Goal: Transaction & Acquisition: Purchase product/service

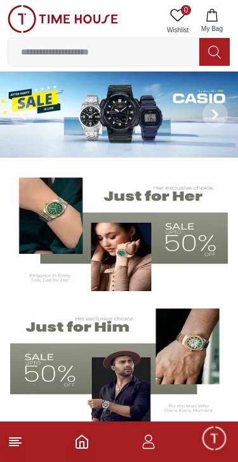
click at [135, 49] on input at bounding box center [103, 51] width 191 height 25
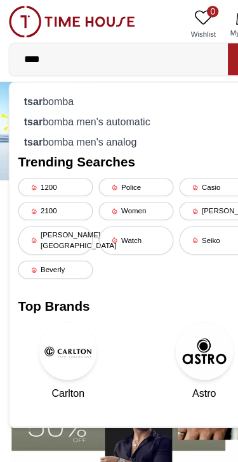
type input "****"
click at [105, 82] on div "tsar bomba" at bounding box center [119, 89] width 206 height 18
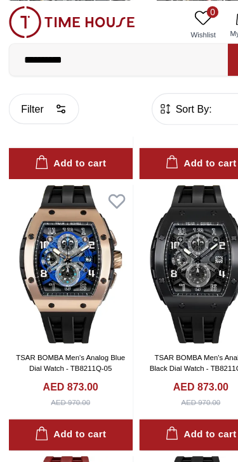
scroll to position [1652, 0]
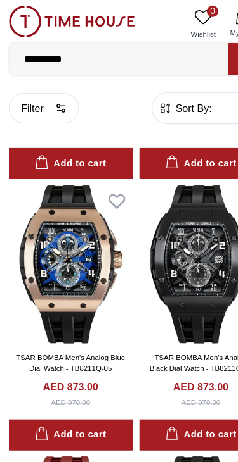
click at [74, 246] on img at bounding box center [62, 231] width 108 height 139
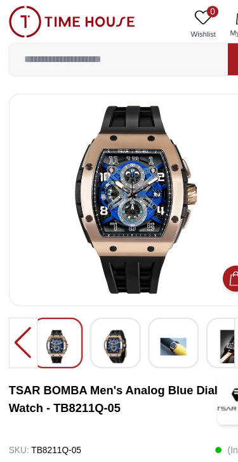
click at [106, 297] on img at bounding box center [100, 303] width 23 height 29
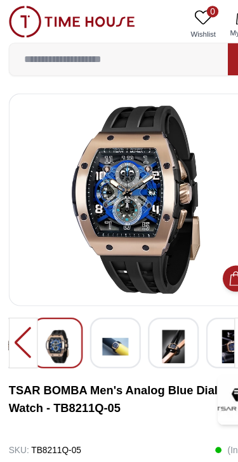
click at [98, 307] on img at bounding box center [100, 303] width 23 height 29
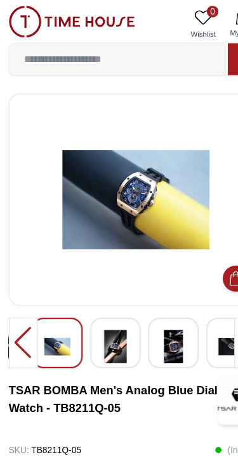
click at [129, 302] on div at bounding box center [151, 300] width 44 height 44
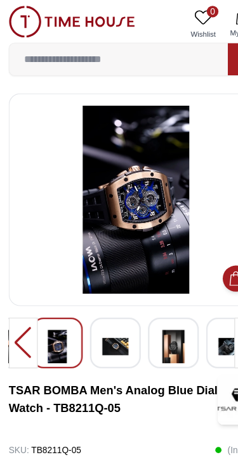
click at [133, 302] on div at bounding box center [151, 300] width 44 height 44
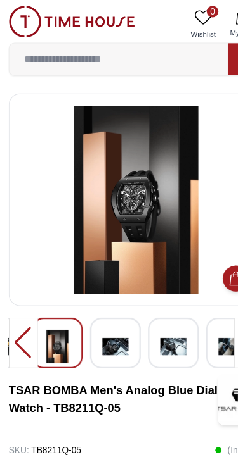
click at [119, 307] on div at bounding box center [101, 300] width 44 height 44
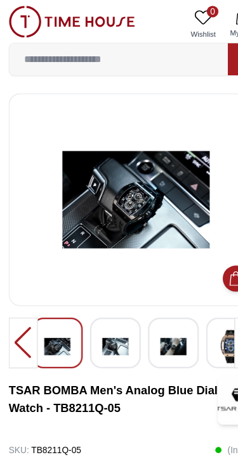
click at [131, 304] on div at bounding box center [151, 300] width 44 height 44
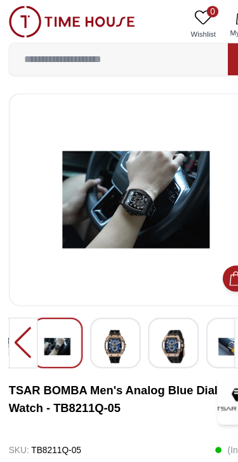
click at [110, 300] on img at bounding box center [100, 303] width 23 height 29
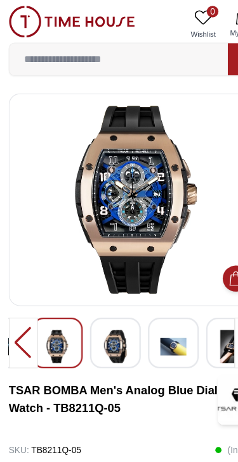
click at [131, 303] on div at bounding box center [151, 300] width 44 height 44
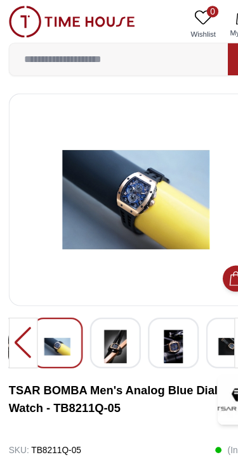
click at [134, 308] on div at bounding box center [151, 300] width 44 height 44
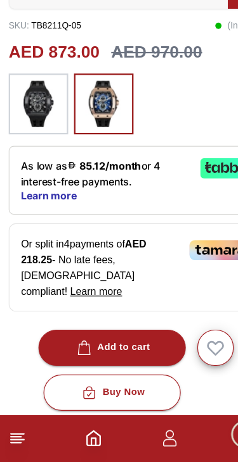
scroll to position [314, 0]
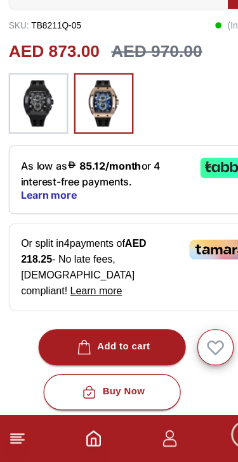
click at [179, 186] on div "As low as 85.12/month or 4 interest-free payments. Learn more" at bounding box center [119, 216] width 222 height 60
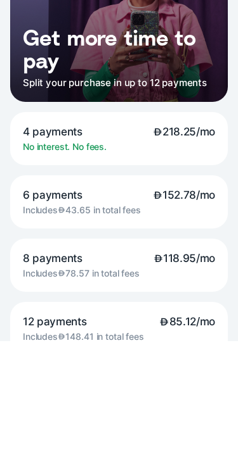
scroll to position [121, 0]
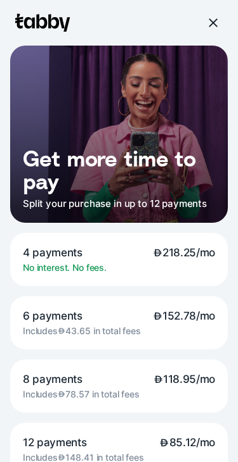
click at [207, 20] on div at bounding box center [212, 22] width 11 height 11
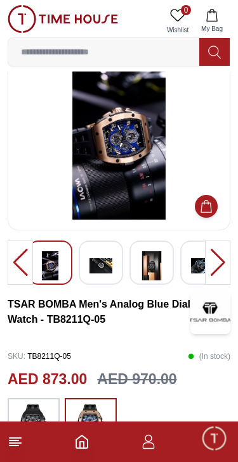
scroll to position [37, 0]
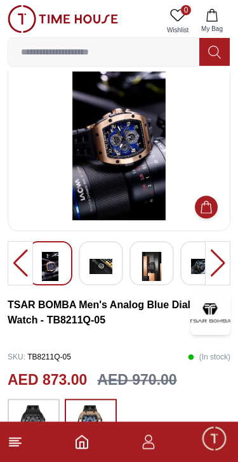
click at [132, 175] on img at bounding box center [118, 138] width 201 height 165
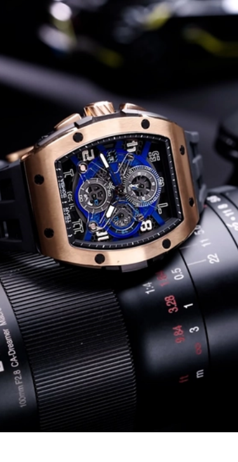
scroll to position [0, 0]
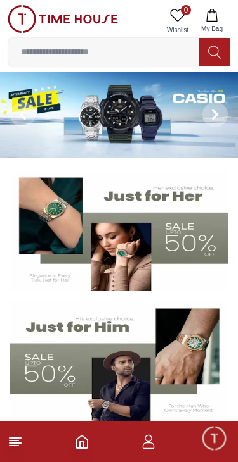
click at [122, 54] on input at bounding box center [103, 51] width 191 height 25
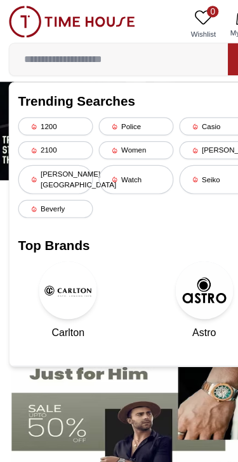
click at [205, 46] on button at bounding box center [214, 52] width 30 height 28
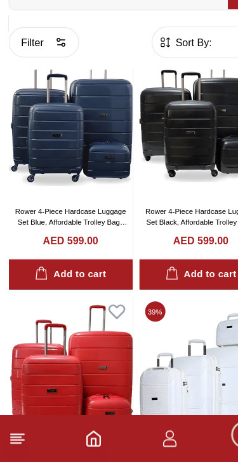
scroll to position [285, 0]
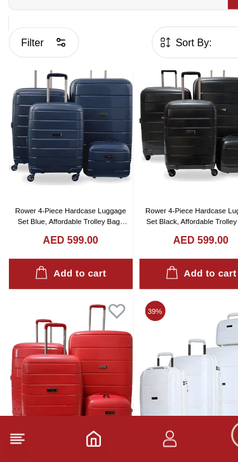
click at [87, 436] on icon "Home" at bounding box center [81, 442] width 11 height 13
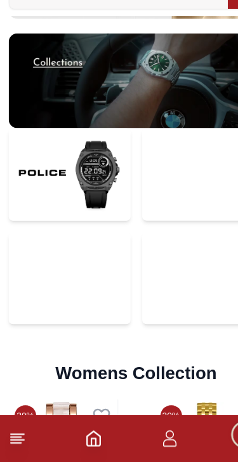
scroll to position [2606, 0]
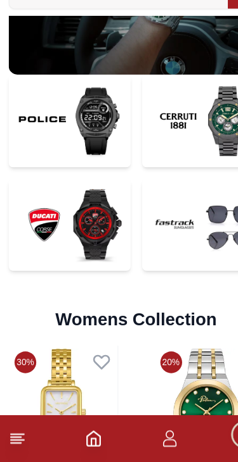
click at [65, 215] on img at bounding box center [61, 255] width 106 height 81
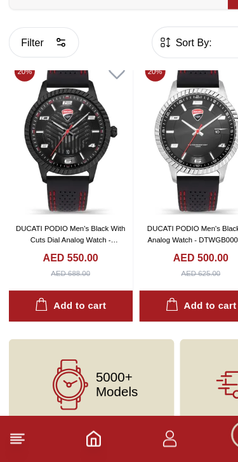
scroll to position [1327, 0]
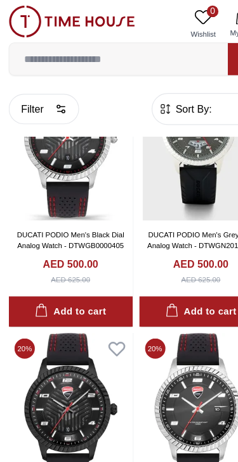
click at [149, 58] on input at bounding box center [103, 51] width 191 height 25
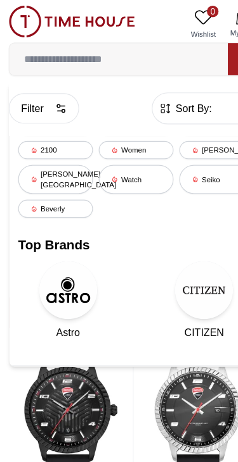
scroll to position [1067, 0]
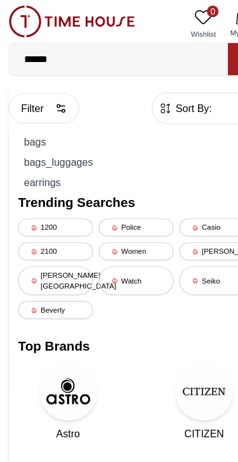
type input "******"
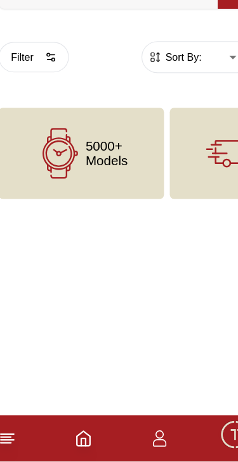
click at [79, 436] on icon "Home" at bounding box center [81, 442] width 11 height 13
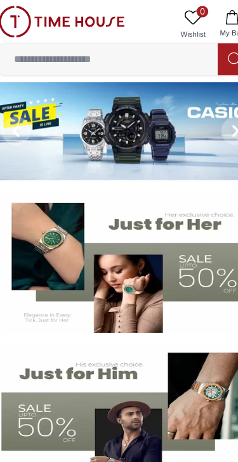
click at [111, 106] on img at bounding box center [119, 115] width 238 height 86
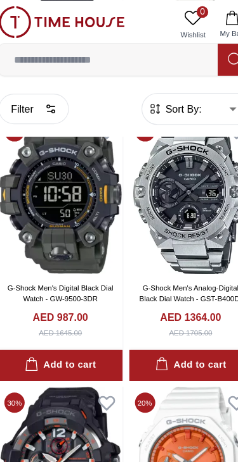
scroll to position [1333, 0]
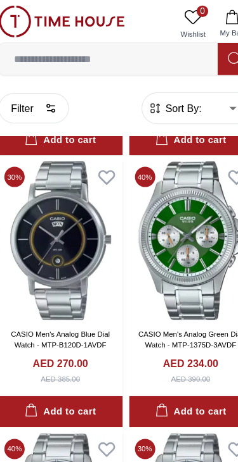
click at [110, 51] on input at bounding box center [103, 51] width 191 height 25
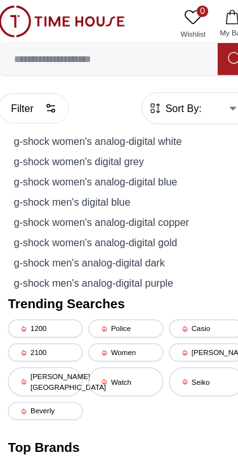
scroll to position [11696, 0]
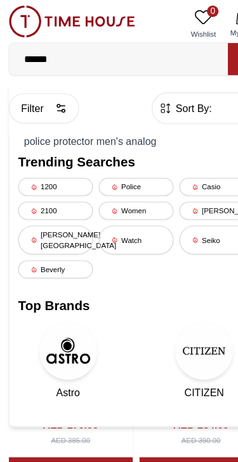
type input "*******"
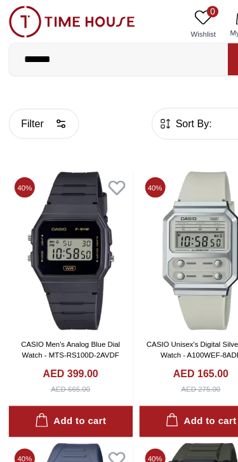
click at [108, 53] on input "*******" at bounding box center [103, 51] width 191 height 25
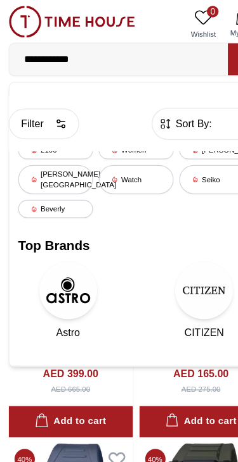
type input "**********"
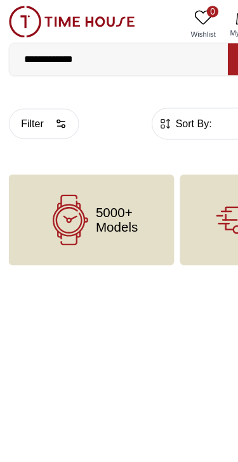
click at [113, 56] on input "**********" at bounding box center [103, 51] width 191 height 25
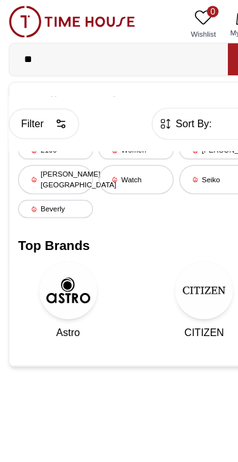
type input "*"
type input "**********"
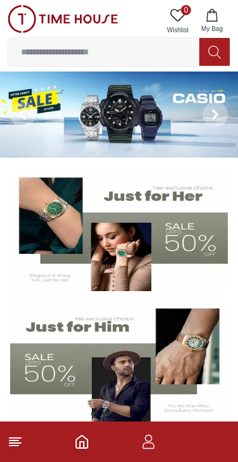
click at [95, 47] on input at bounding box center [103, 51] width 191 height 25
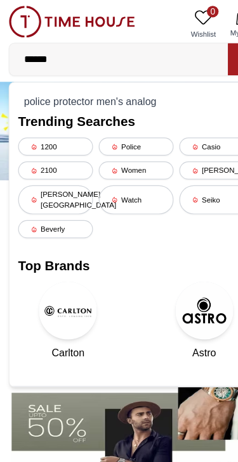
type input "*******"
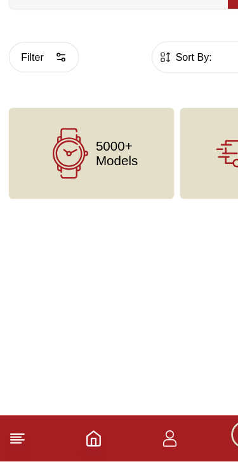
click at [25, 422] on footer at bounding box center [119, 442] width 238 height 41
click at [18, 446] on line at bounding box center [14, 446] width 9 height 0
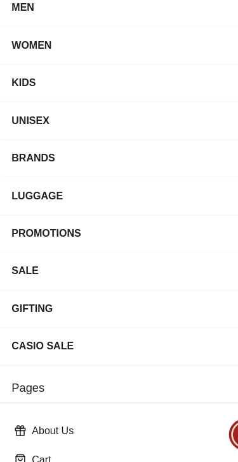
click at [78, 449] on div "Cart" at bounding box center [119, 460] width 222 height 23
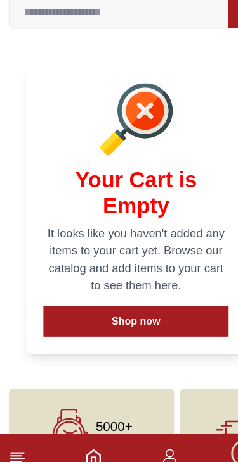
scroll to position [50, 0]
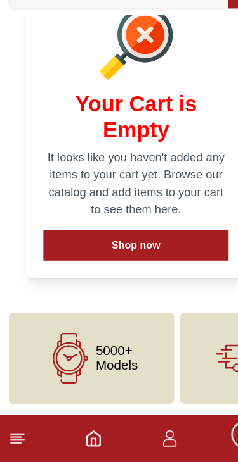
click at [18, 443] on line at bounding box center [15, 443] width 11 height 0
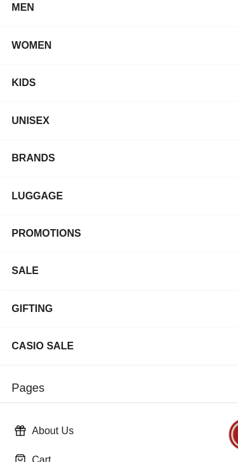
click at [138, 53] on div "MEN" at bounding box center [107, 64] width 194 height 23
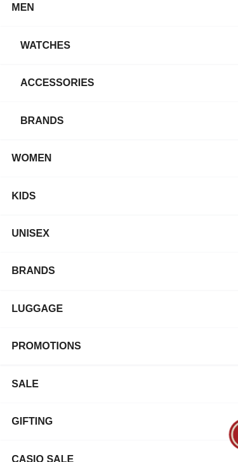
click at [122, 86] on div "Watches" at bounding box center [111, 97] width 187 height 23
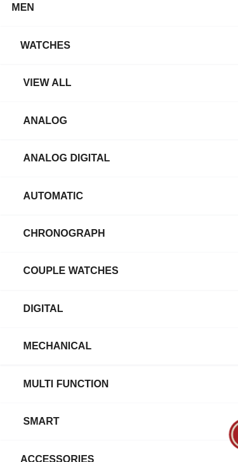
click at [110, 317] on div "Digital" at bounding box center [123, 328] width 207 height 23
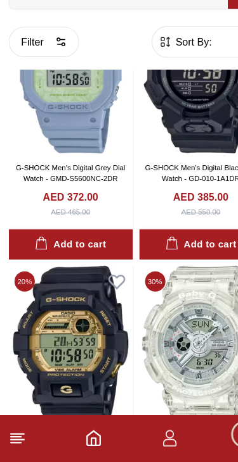
scroll to position [6038, 0]
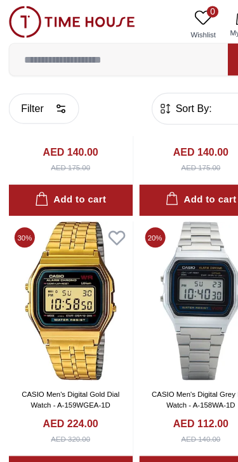
click at [106, 62] on input at bounding box center [103, 51] width 191 height 25
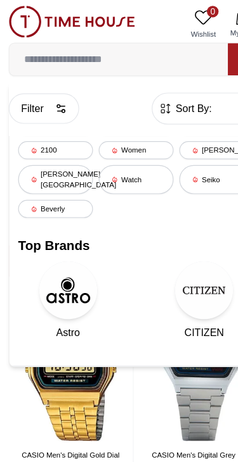
click at [54, 154] on div "Beverly hills" at bounding box center [48, 156] width 65 height 25
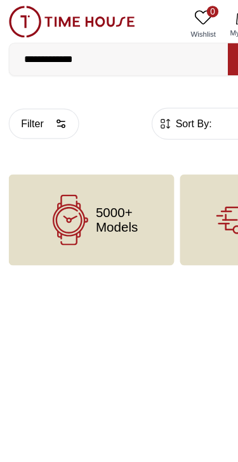
click at [89, 60] on input "**********" at bounding box center [103, 51] width 191 height 25
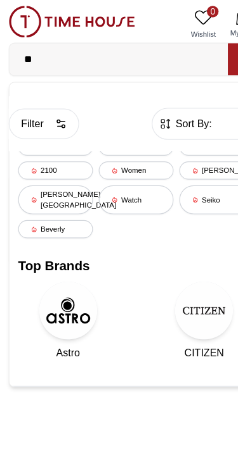
type input "*"
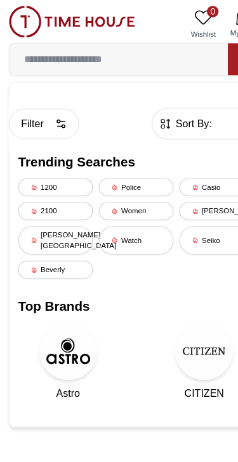
type input "*"
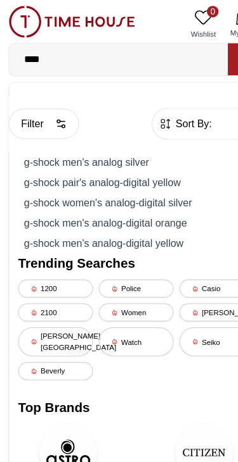
type input "*****"
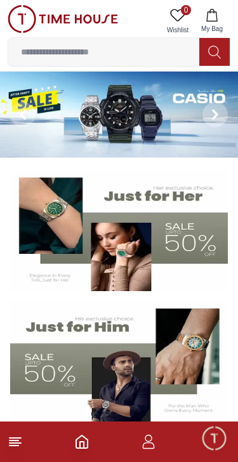
click at [124, 56] on input at bounding box center [103, 51] width 191 height 25
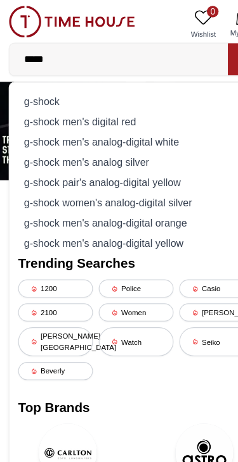
type input "*****"
click at [77, 87] on div "g-shock" at bounding box center [119, 89] width 206 height 18
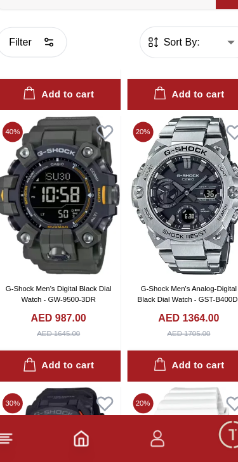
scroll to position [933, 0]
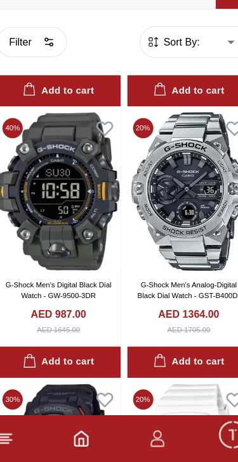
click at [164, 179] on img at bounding box center [176, 225] width 108 height 139
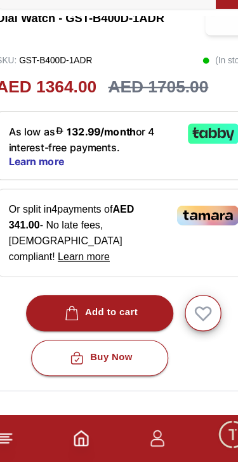
scroll to position [284, 0]
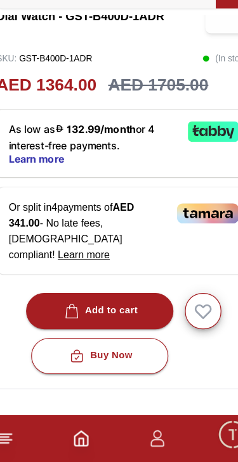
click at [119, 323] on div "Add to cart" at bounding box center [98, 330] width 67 height 15
click at [115, 362] on div "Buy Now" at bounding box center [97, 369] width 57 height 15
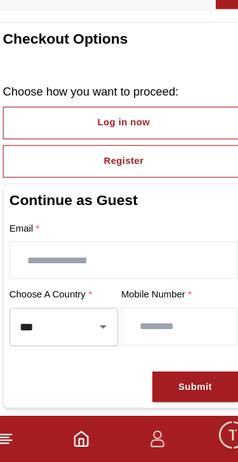
scroll to position [35, 0]
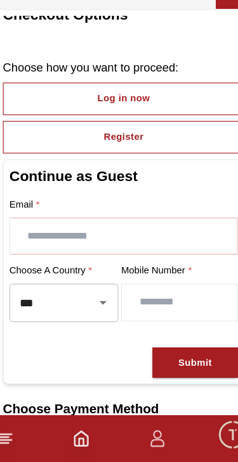
click at [133, 249] on input "text" at bounding box center [119, 265] width 198 height 32
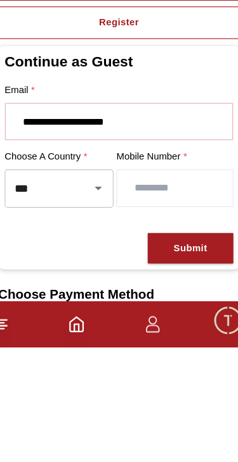
type input "**********"
click at [137, 307] on input "number" at bounding box center [167, 323] width 101 height 32
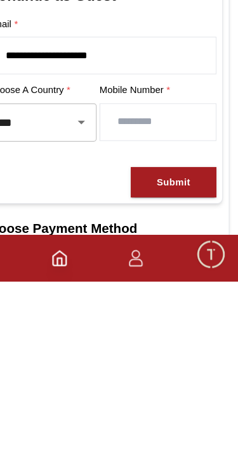
type input "*********"
click at [169, 362] on button "Submit" at bounding box center [181, 375] width 75 height 27
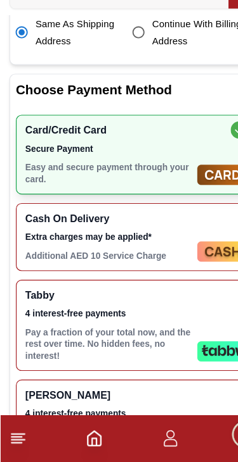
scroll to position [419, 0]
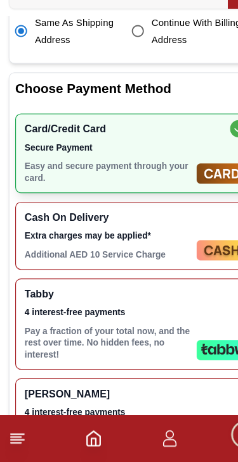
click at [143, 310] on div "Tabby 4 interest-free payments Pay a fraction of your total now, and the rest o…" at bounding box center [94, 341] width 145 height 63
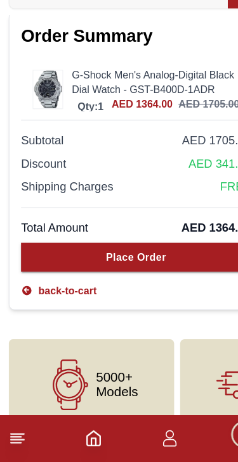
click at [150, 271] on button "Place Order" at bounding box center [118, 283] width 201 height 25
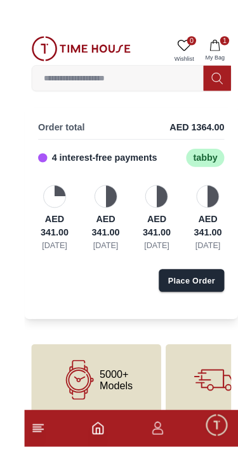
scroll to position [29, 0]
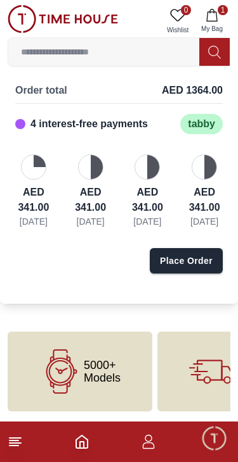
click at [181, 257] on div "Place Order" at bounding box center [186, 261] width 53 height 13
